Goal: Complete application form

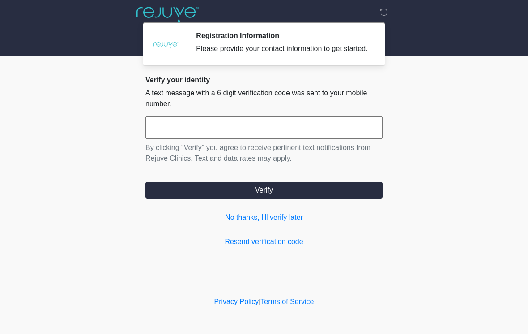
click at [189, 138] on input "text" at bounding box center [263, 127] width 237 height 22
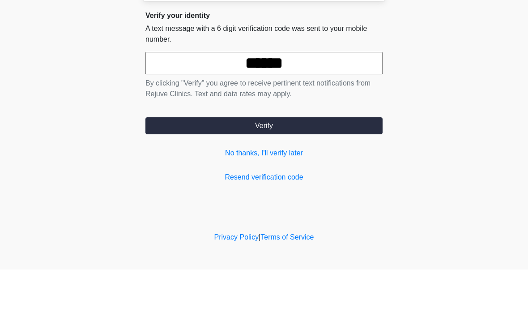
type input "******"
click at [278, 182] on button "Verify" at bounding box center [263, 190] width 237 height 17
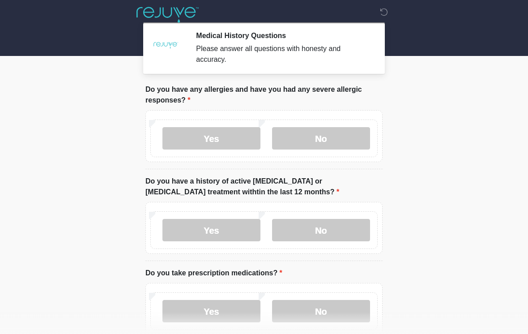
click at [233, 137] on label "Yes" at bounding box center [211, 138] width 98 height 22
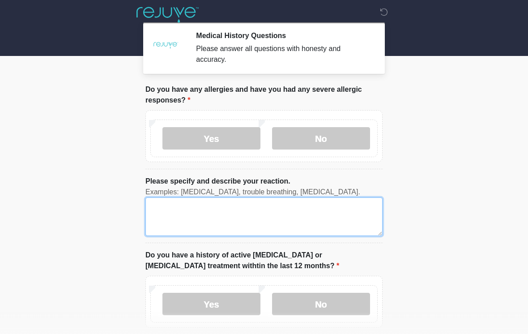
click at [191, 211] on textarea "Please specify and describe your reaction." at bounding box center [263, 216] width 237 height 38
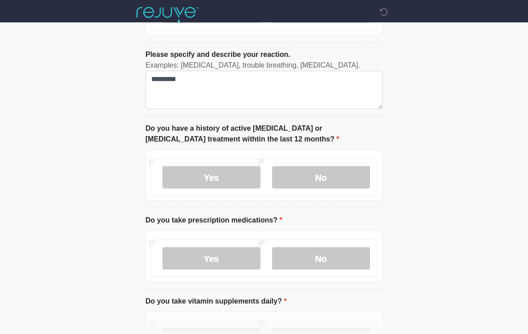
scroll to position [126, 0]
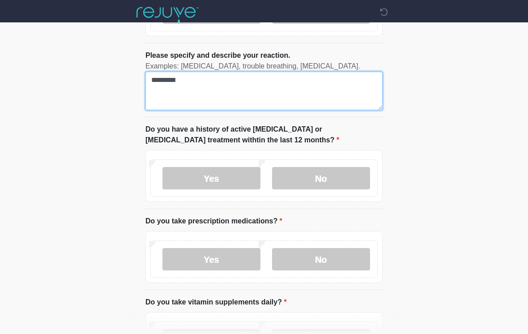
type textarea "*********"
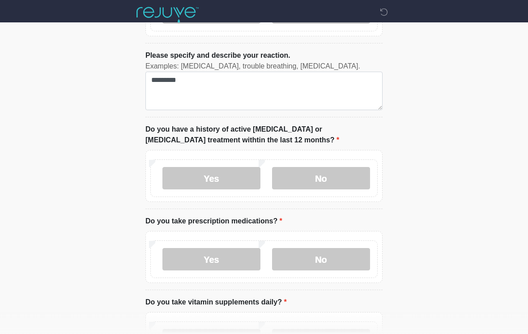
click at [343, 167] on label "No" at bounding box center [321, 178] width 98 height 22
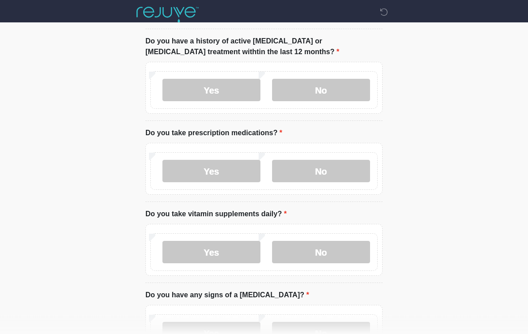
scroll to position [216, 0]
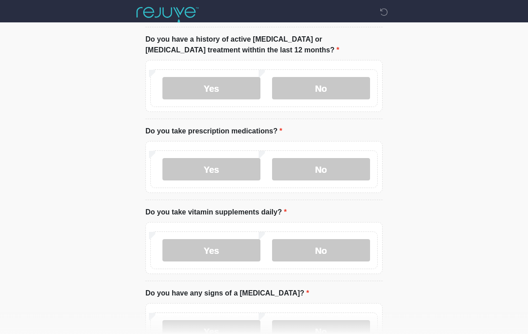
click at [221, 169] on label "Yes" at bounding box center [211, 169] width 98 height 22
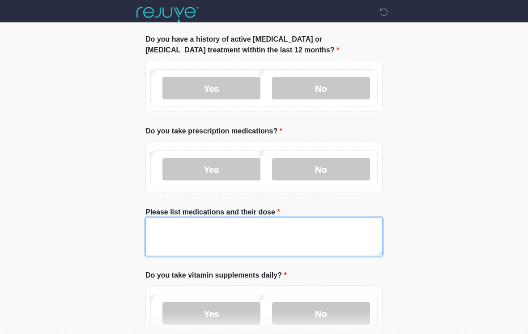
click at [187, 239] on textarea "Please list medications and their dose" at bounding box center [263, 236] width 237 height 38
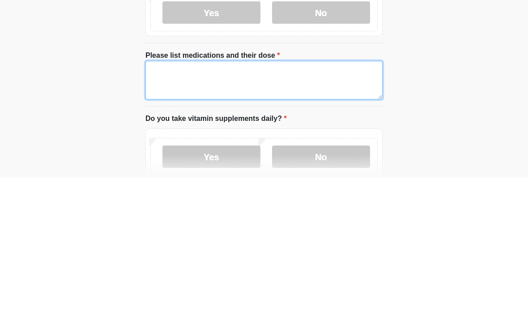
type textarea "*"
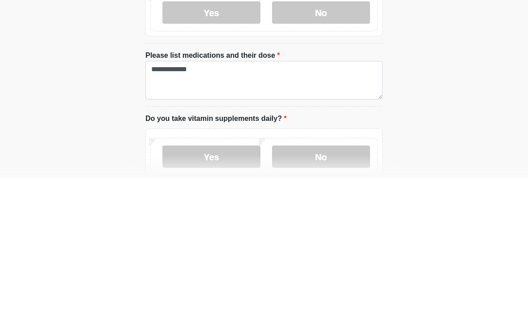
scroll to position [372, 0]
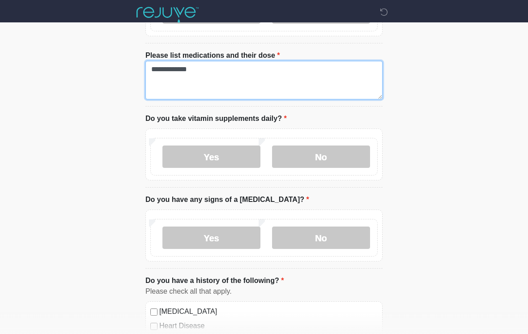
type textarea "**********"
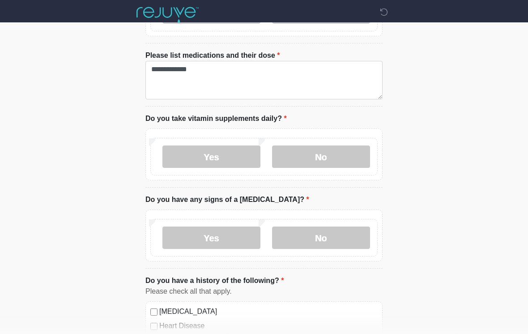
click at [227, 157] on label "Yes" at bounding box center [211, 156] width 98 height 22
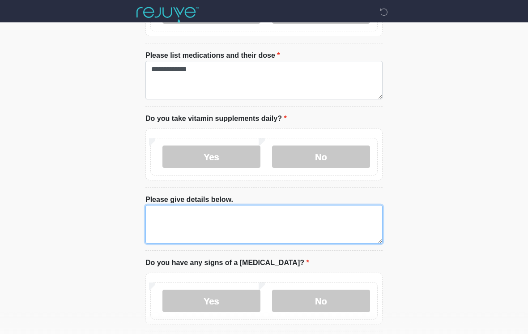
click at [193, 221] on textarea "Please give details below." at bounding box center [263, 224] width 237 height 38
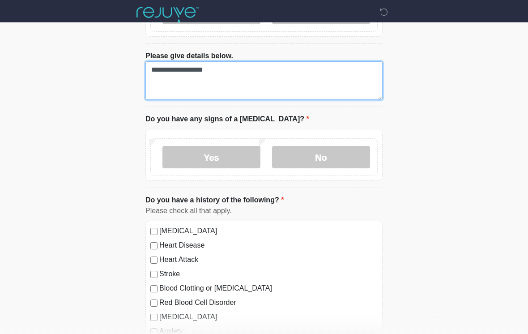
click at [281, 80] on textarea "**********" at bounding box center [263, 80] width 237 height 38
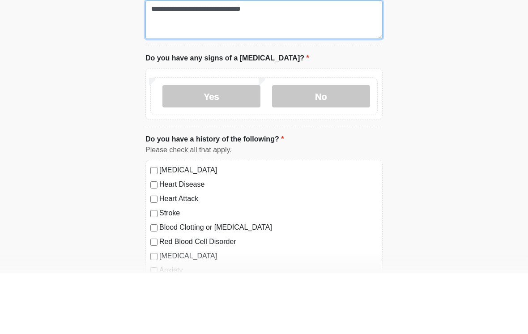
type textarea "**********"
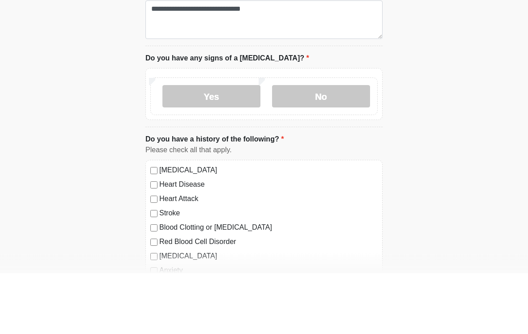
click at [326, 146] on label "No" at bounding box center [321, 157] width 98 height 22
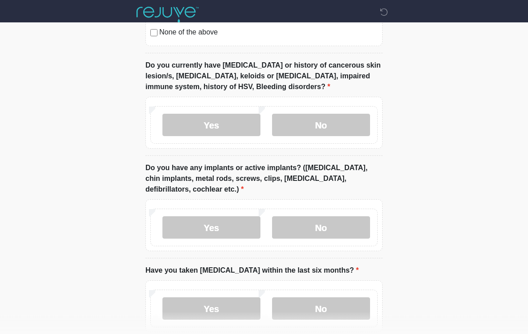
scroll to position [868, 0]
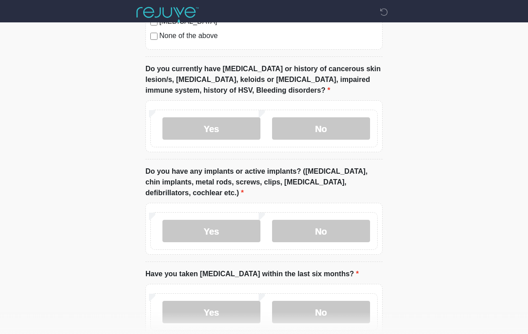
click at [330, 120] on label "No" at bounding box center [321, 128] width 98 height 22
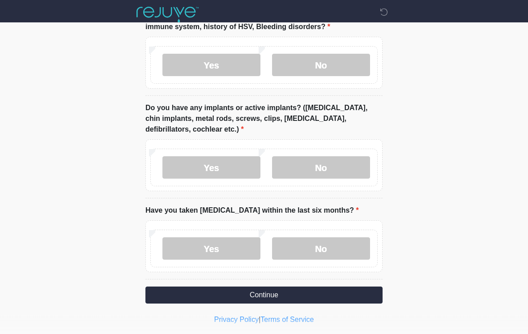
scroll to position [933, 0]
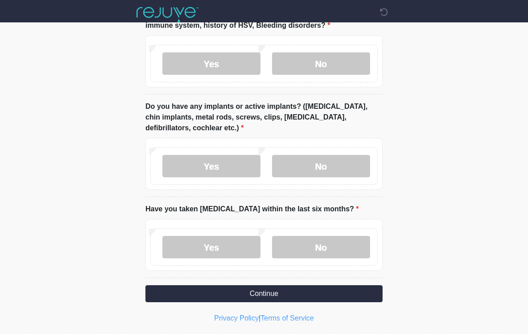
click at [332, 164] on label "No" at bounding box center [321, 166] width 98 height 22
click at [322, 242] on label "No" at bounding box center [321, 247] width 98 height 22
click at [274, 291] on button "Continue" at bounding box center [263, 293] width 237 height 17
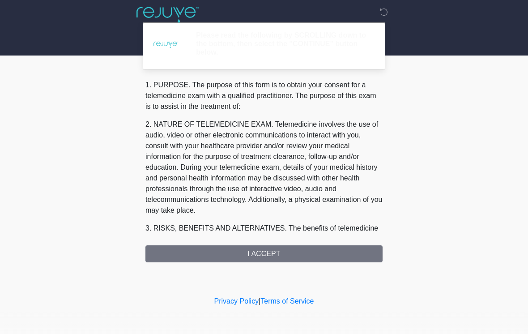
scroll to position [0, 0]
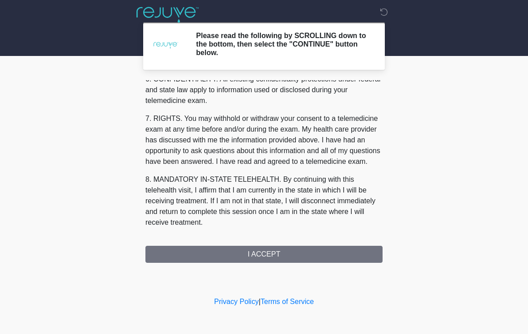
click at [263, 256] on button "I ACCEPT" at bounding box center [263, 253] width 237 height 17
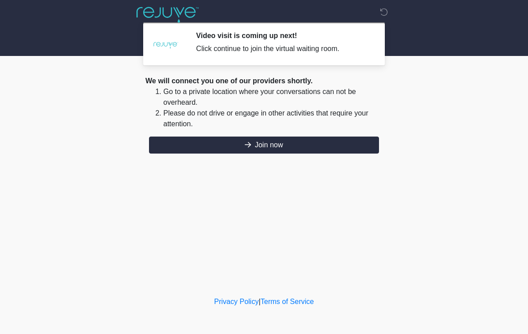
click at [267, 144] on button "Join now" at bounding box center [264, 144] width 230 height 17
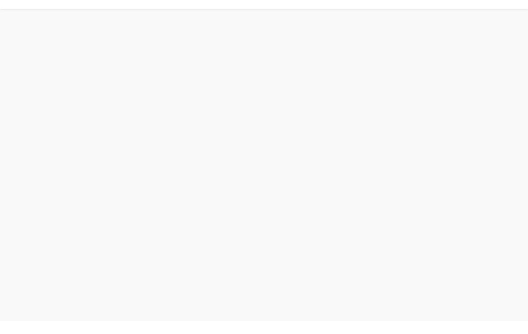
scroll to position [3, 0]
